Goal: Find specific page/section: Find specific page/section

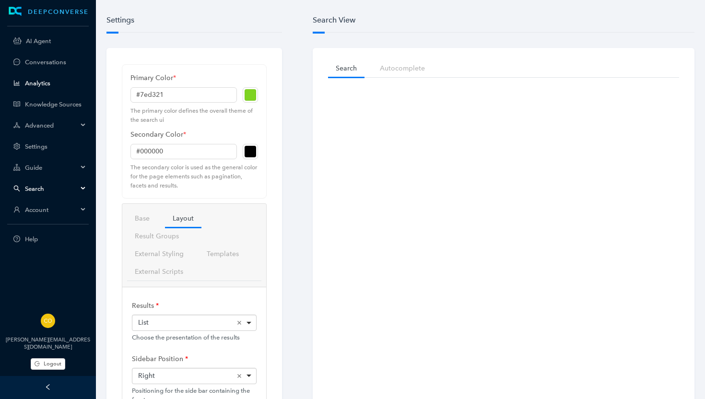
scroll to position [60, 0]
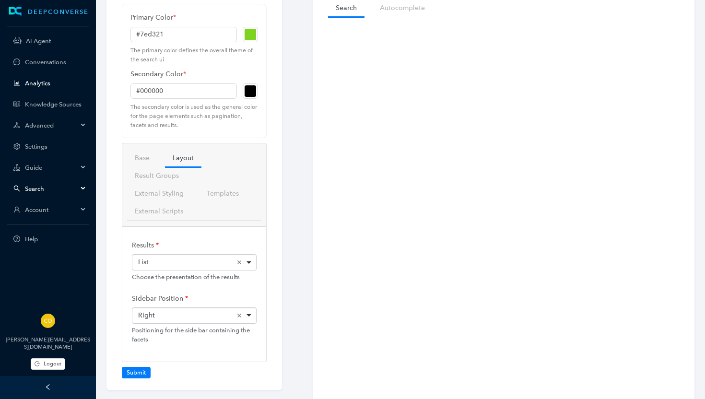
click at [36, 81] on link "Analytics" at bounding box center [55, 83] width 61 height 7
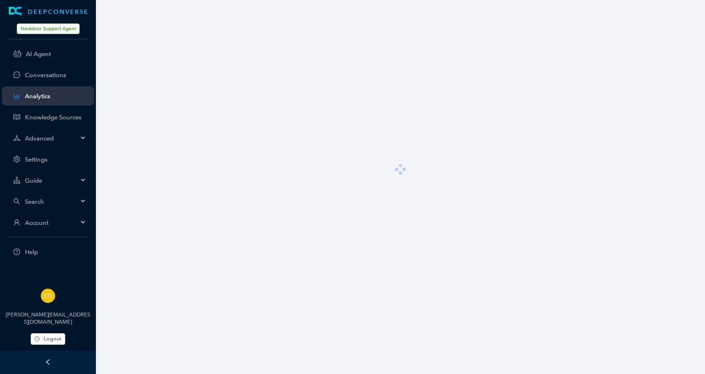
click at [46, 225] on span "Account" at bounding box center [51, 222] width 53 height 7
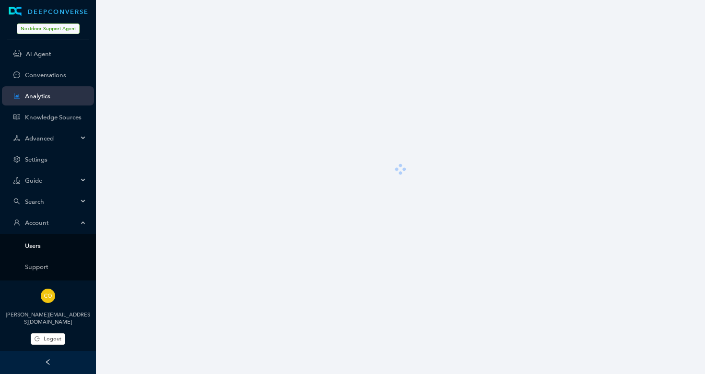
click at [39, 248] on link "Users" at bounding box center [55, 245] width 61 height 7
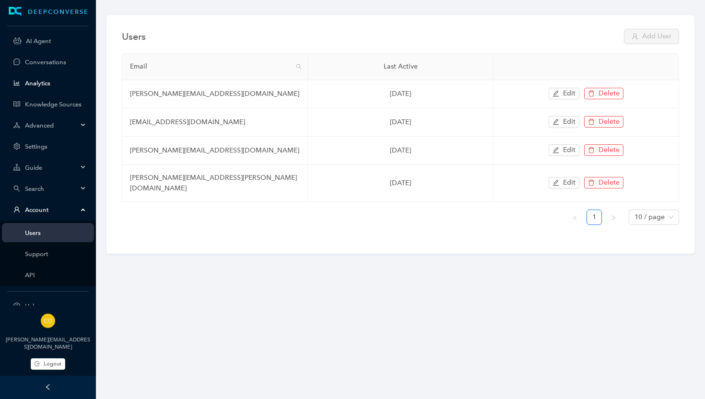
click at [46, 81] on link "Analytics" at bounding box center [55, 83] width 61 height 7
